Goal: Register for event/course

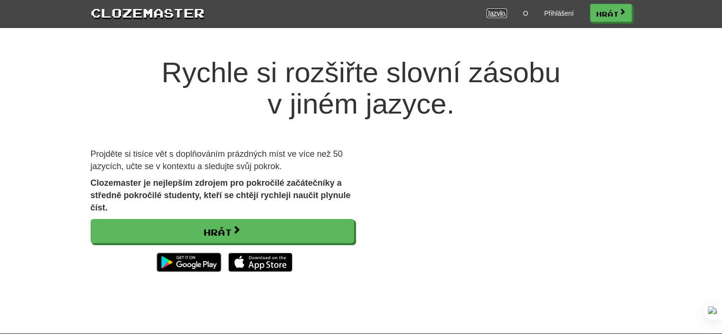
click at [495, 12] on font "Jazyky" at bounding box center [496, 13] width 20 height 8
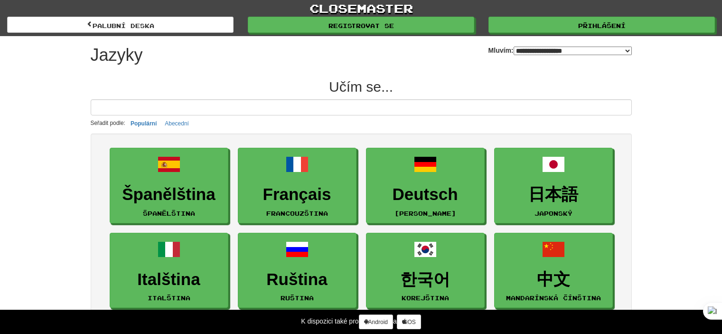
select select "*******"
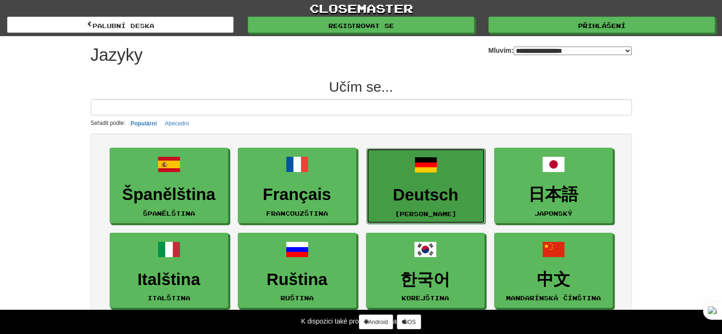
click at [397, 182] on link "Deutsch Němec" at bounding box center [425, 185] width 119 height 75
